Goal: Task Accomplishment & Management: Use online tool/utility

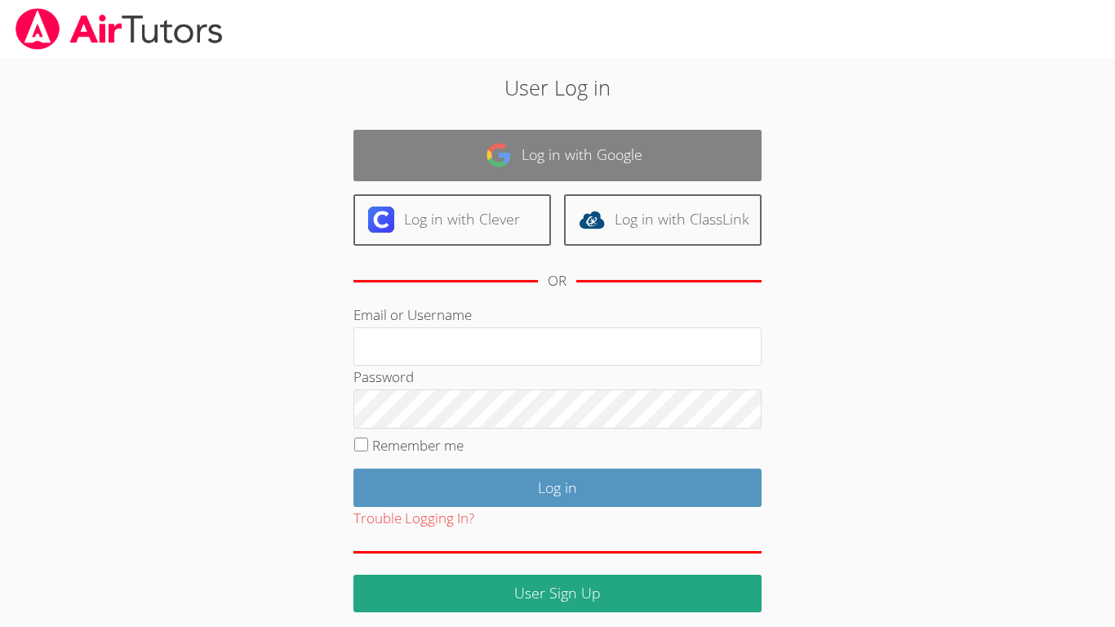
click at [573, 160] on link "Log in with Google" at bounding box center [557, 155] width 408 height 51
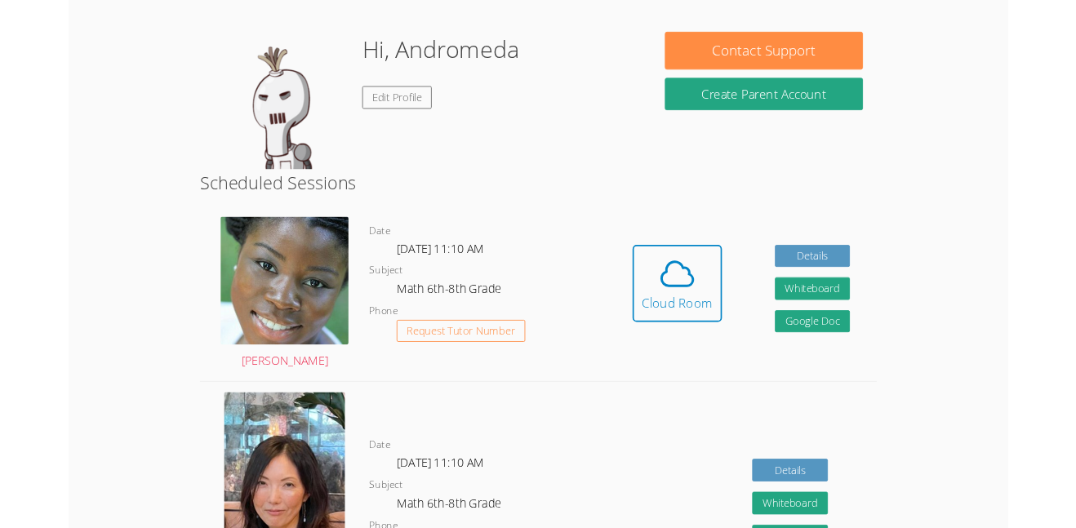
scroll to position [226, 0]
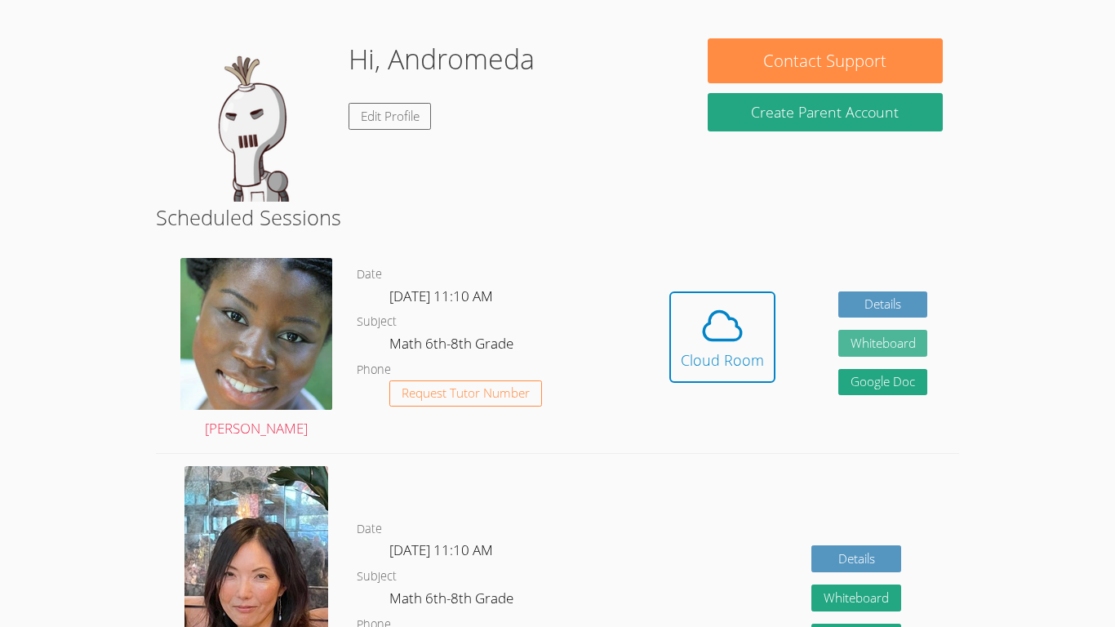
click at [859, 346] on button "Whiteboard" at bounding box center [883, 343] width 90 height 27
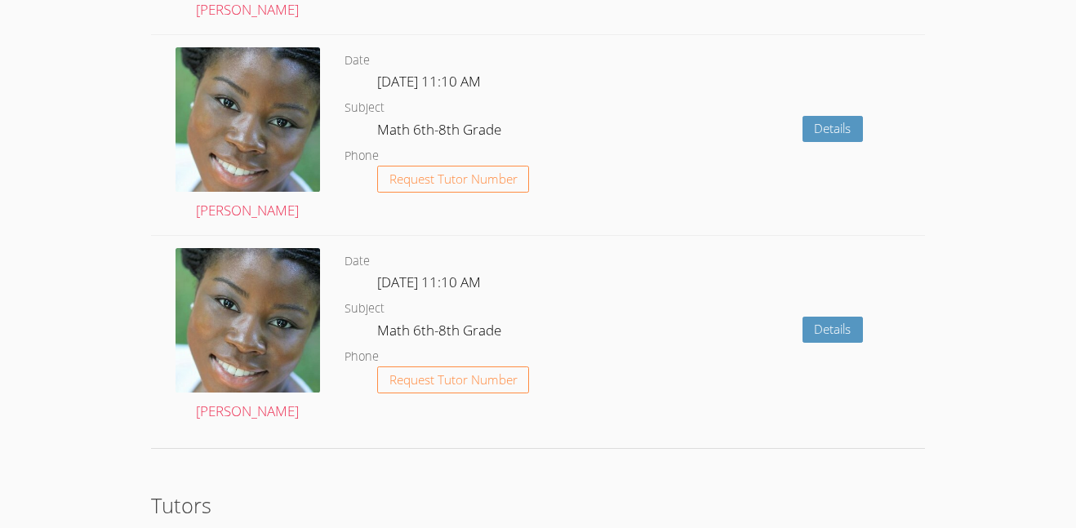
scroll to position [2339, 0]
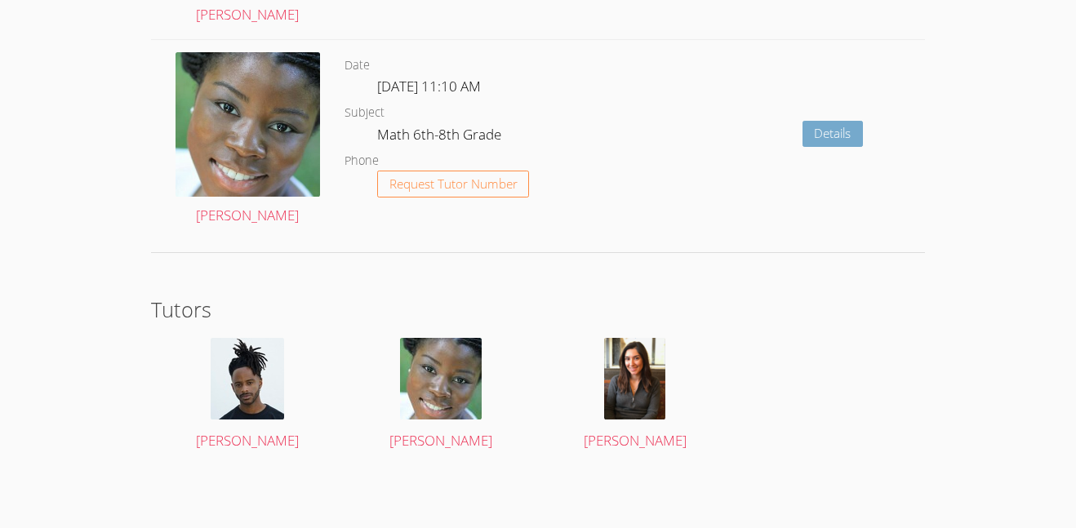
click at [821, 130] on link "Details" at bounding box center [832, 134] width 61 height 27
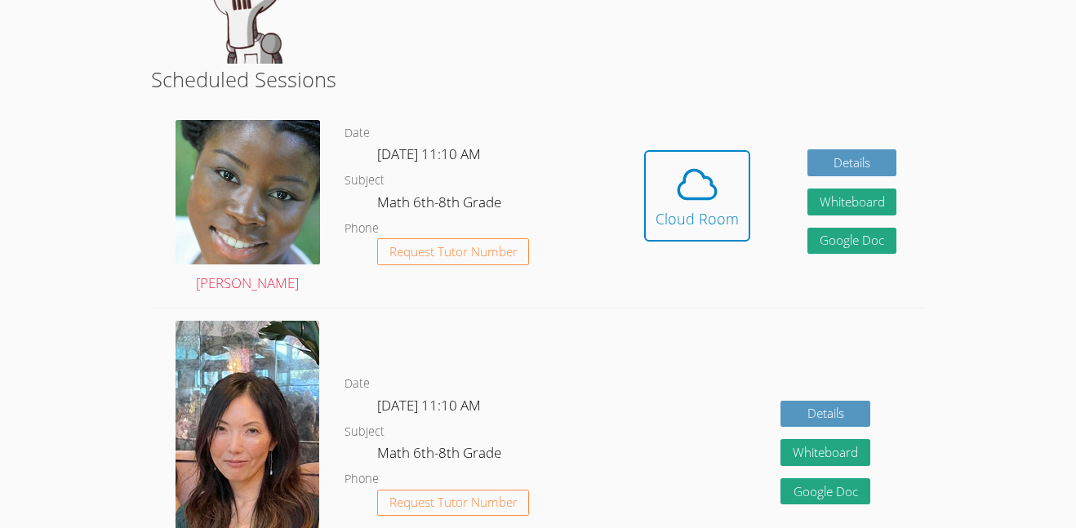
scroll to position [360, 0]
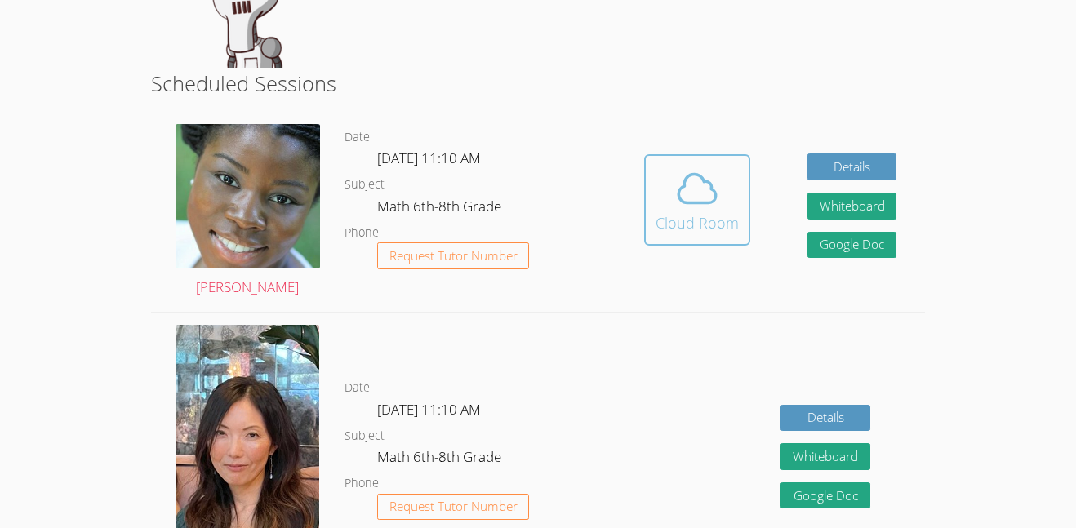
click at [703, 201] on icon at bounding box center [697, 189] width 46 height 46
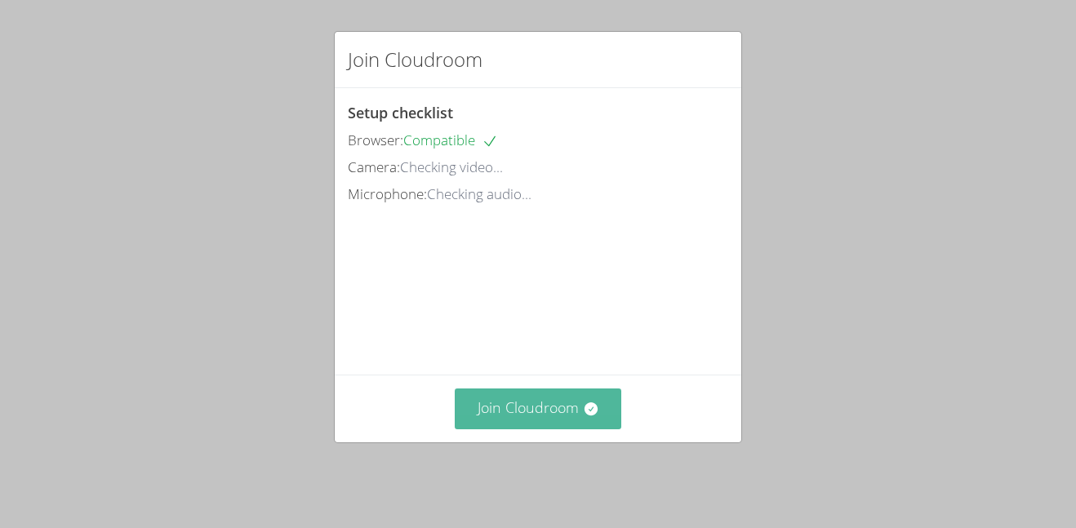
click at [542, 414] on button "Join Cloudroom" at bounding box center [538, 408] width 167 height 40
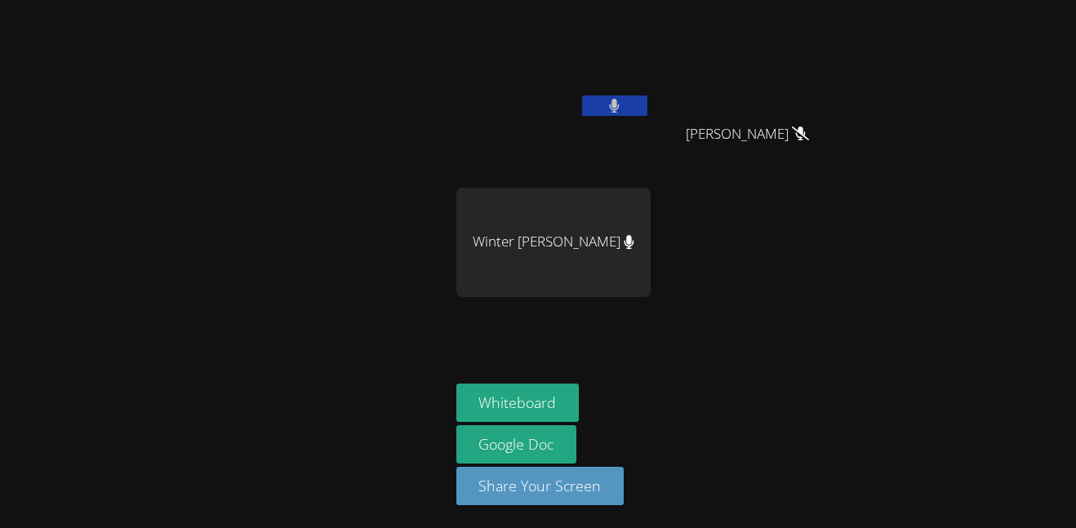
click at [610, 107] on icon at bounding box center [615, 106] width 10 height 14
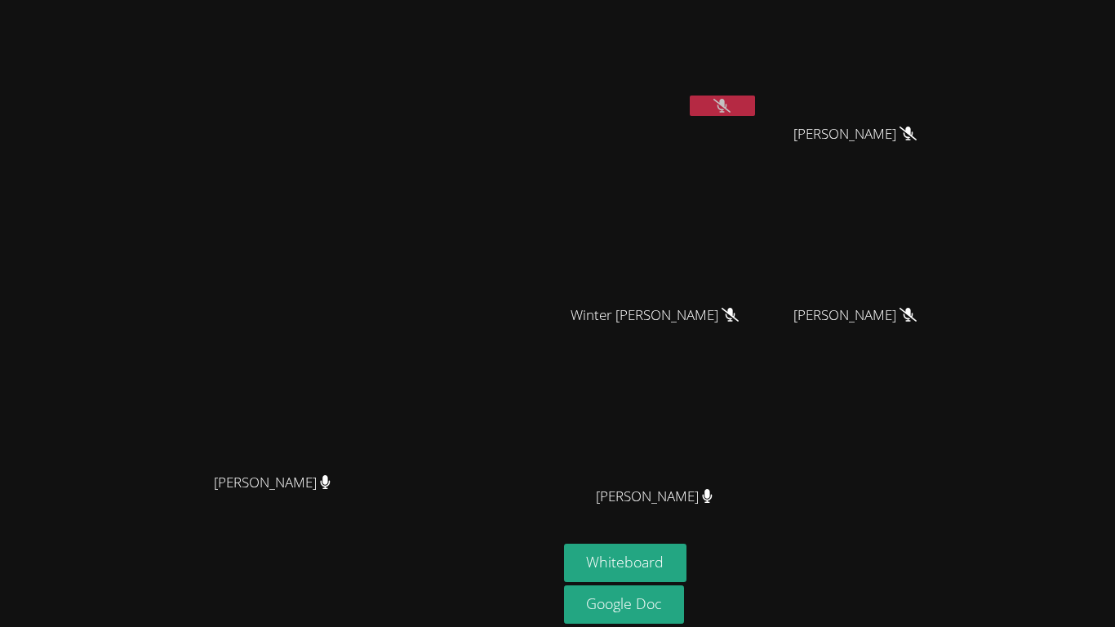
click at [755, 117] on div at bounding box center [722, 107] width 65 height 24
click at [755, 104] on button at bounding box center [722, 105] width 65 height 20
click at [755, 106] on button at bounding box center [722, 105] width 65 height 20
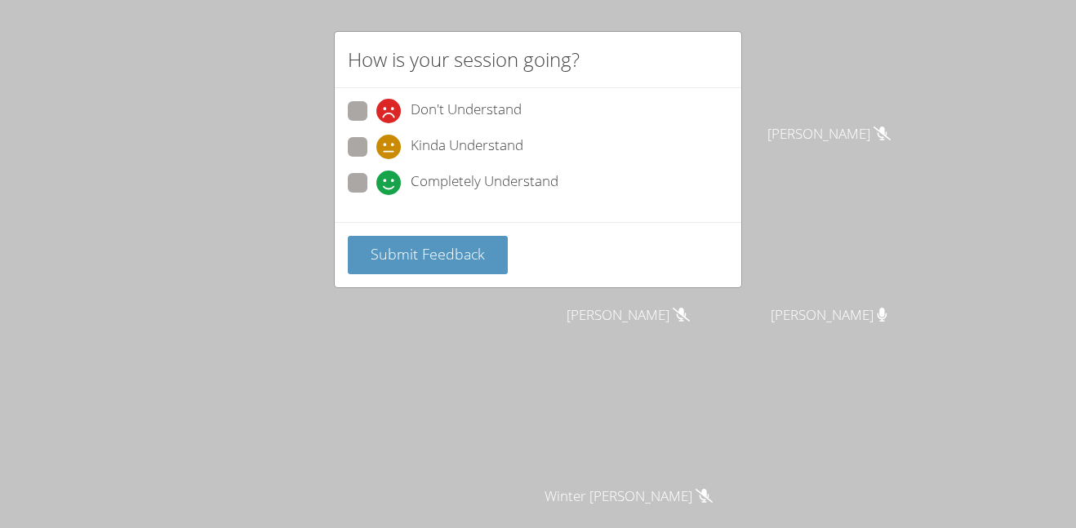
click at [376, 195] on span at bounding box center [376, 195] width 0 height 0
click at [376, 179] on input "Completely Understand" at bounding box center [383, 180] width 14 height 14
radio input "true"
click at [404, 263] on span "Submit Feedback" at bounding box center [428, 254] width 114 height 20
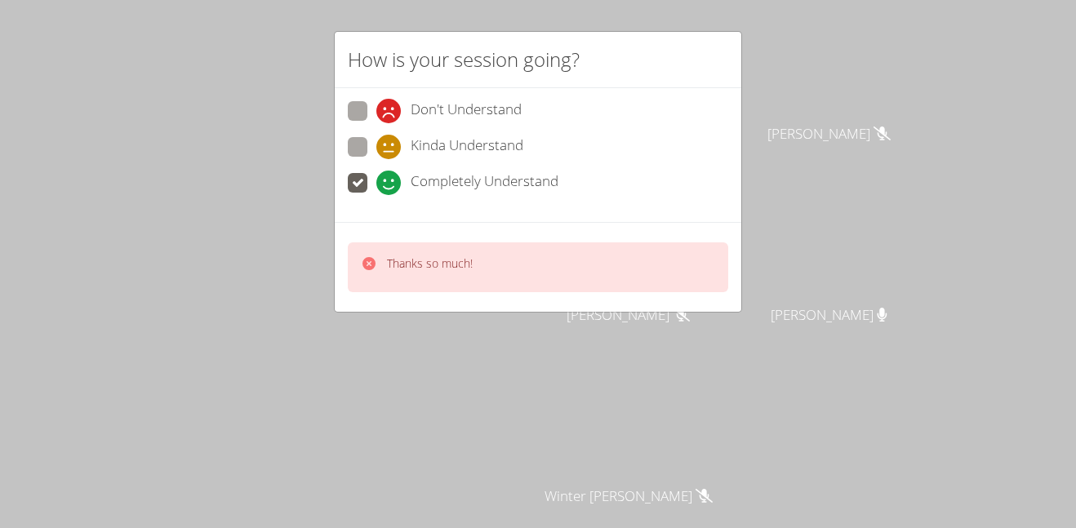
click at [349, 357] on div "How is your session going? Don't Understand Kinda Understand Completely Underst…" at bounding box center [538, 264] width 1076 height 528
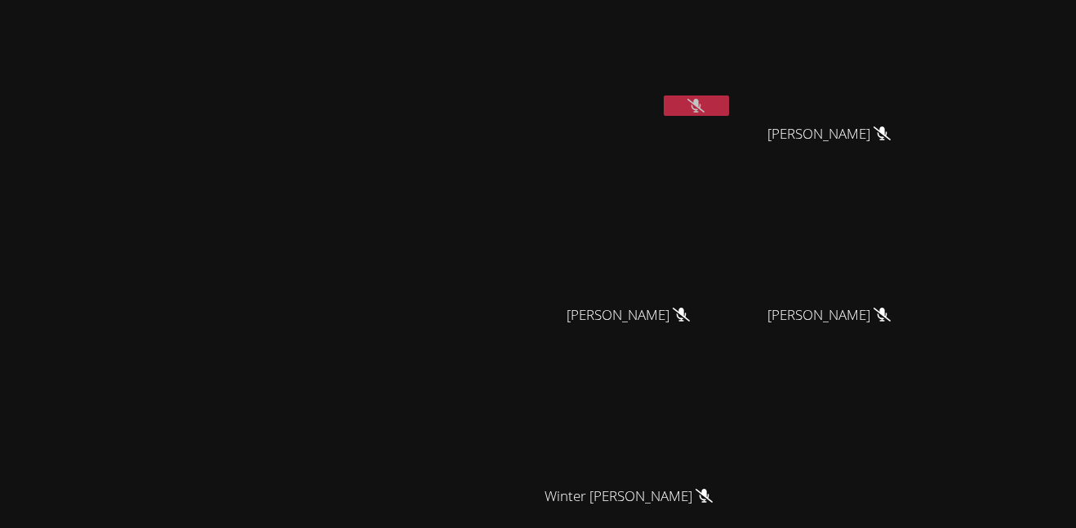
click at [729, 104] on button at bounding box center [695, 105] width 65 height 20
click at [729, 97] on button at bounding box center [695, 105] width 65 height 20
